Goal: Task Accomplishment & Management: Manage account settings

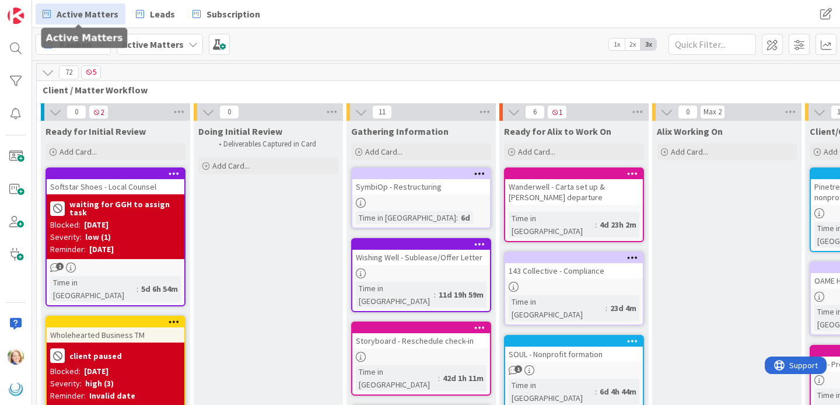
scroll to position [281, 282]
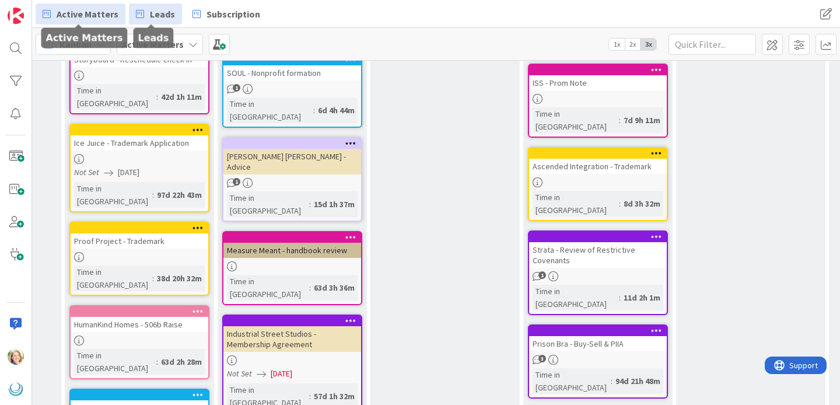
click at [159, 15] on span "Leads" at bounding box center [162, 14] width 25 height 14
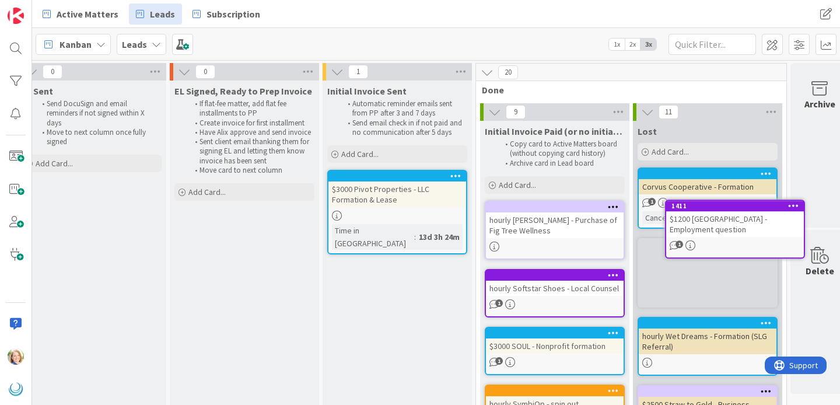
scroll to position [0, 1102]
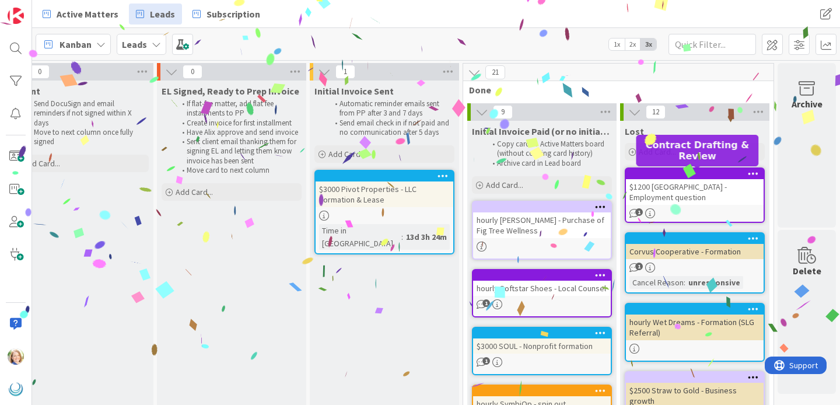
click at [668, 172] on div at bounding box center [697, 174] width 132 height 8
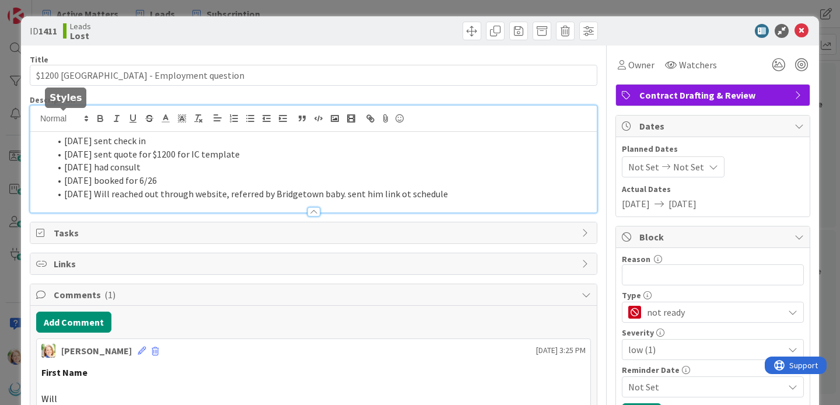
click at [65, 120] on div "[DATE] sent check in [DATE] sent quote for $1200 for IC template [DATE] had con…" at bounding box center [313, 159] width 567 height 107
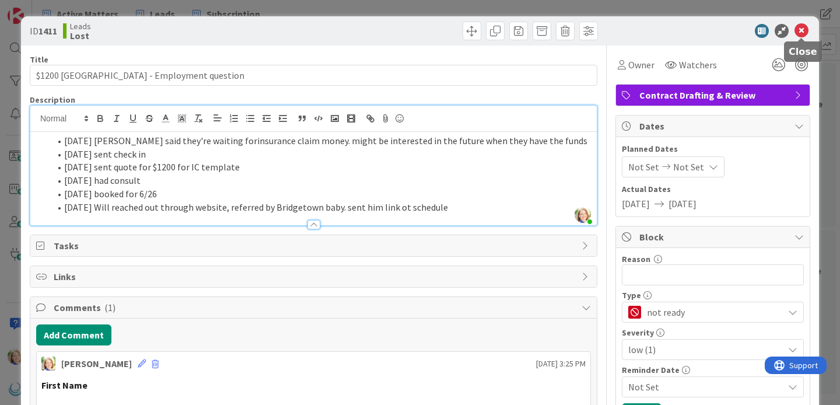
click at [803, 30] on icon at bounding box center [802, 31] width 14 height 14
